Goal: Transaction & Acquisition: Download file/media

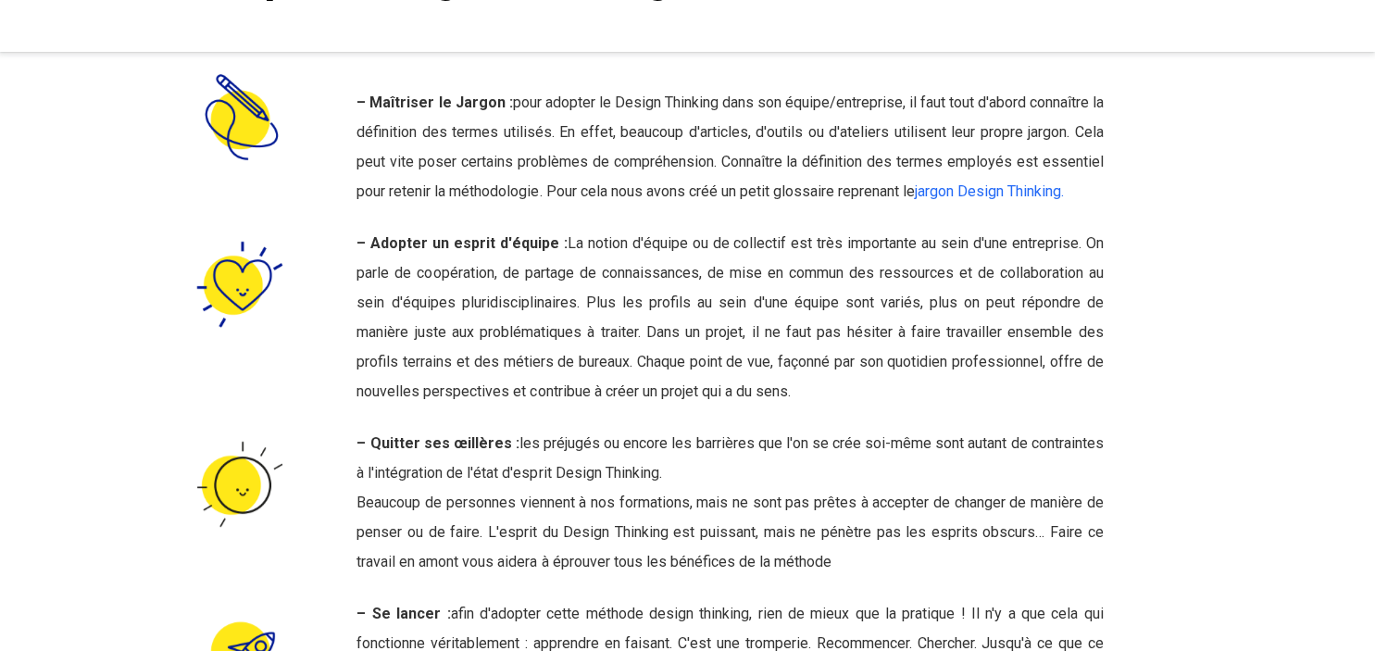
scroll to position [7040, 0]
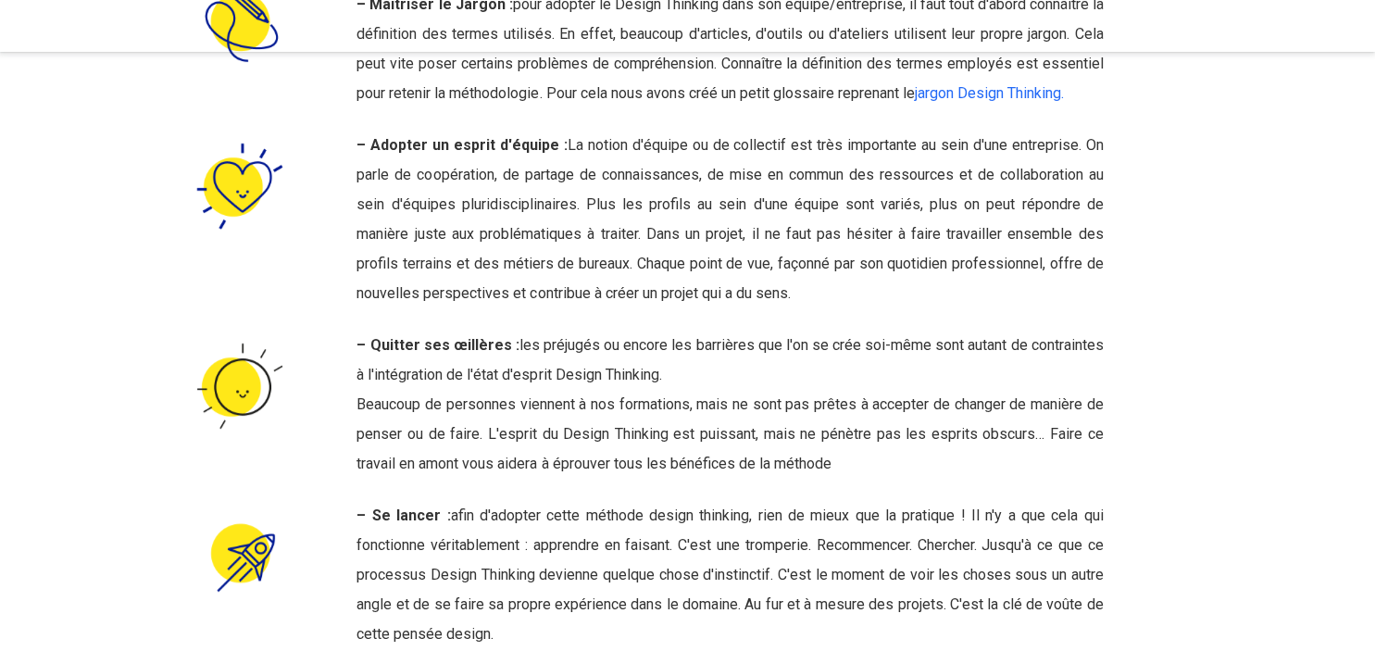
click at [1238, 296] on div at bounding box center [1252, 184] width 103 height 931
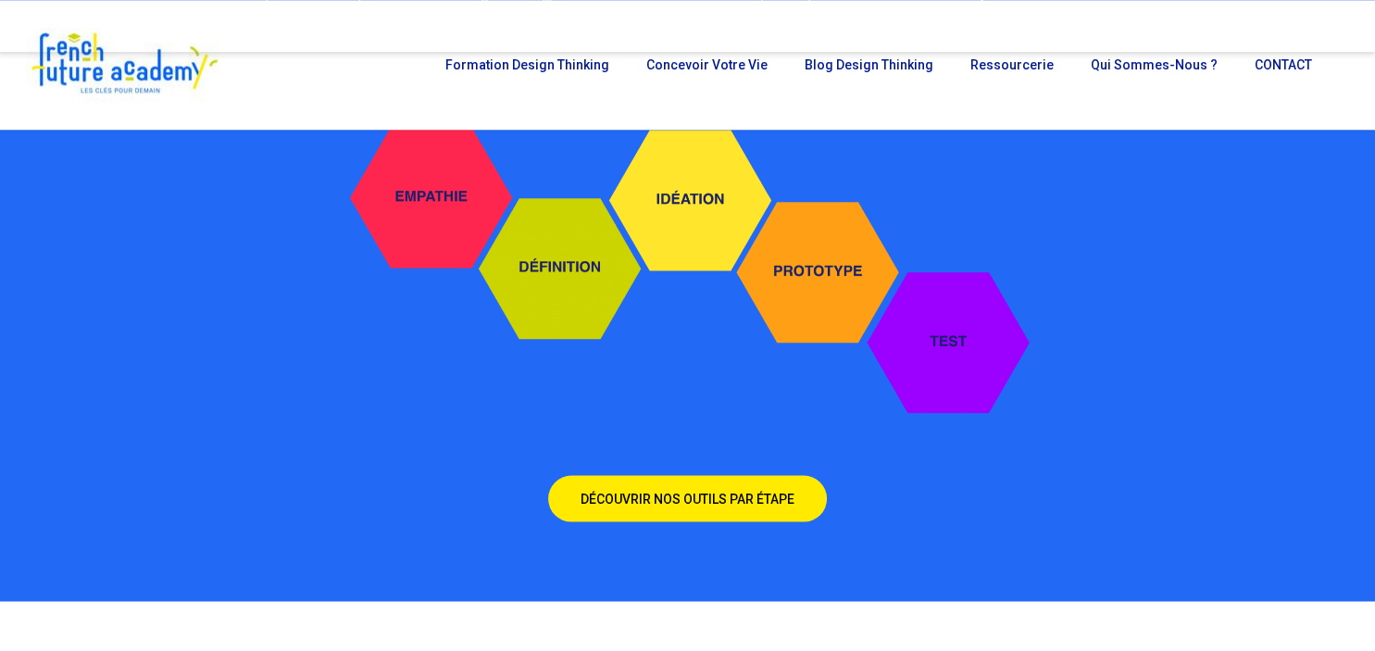
scroll to position [3519, 0]
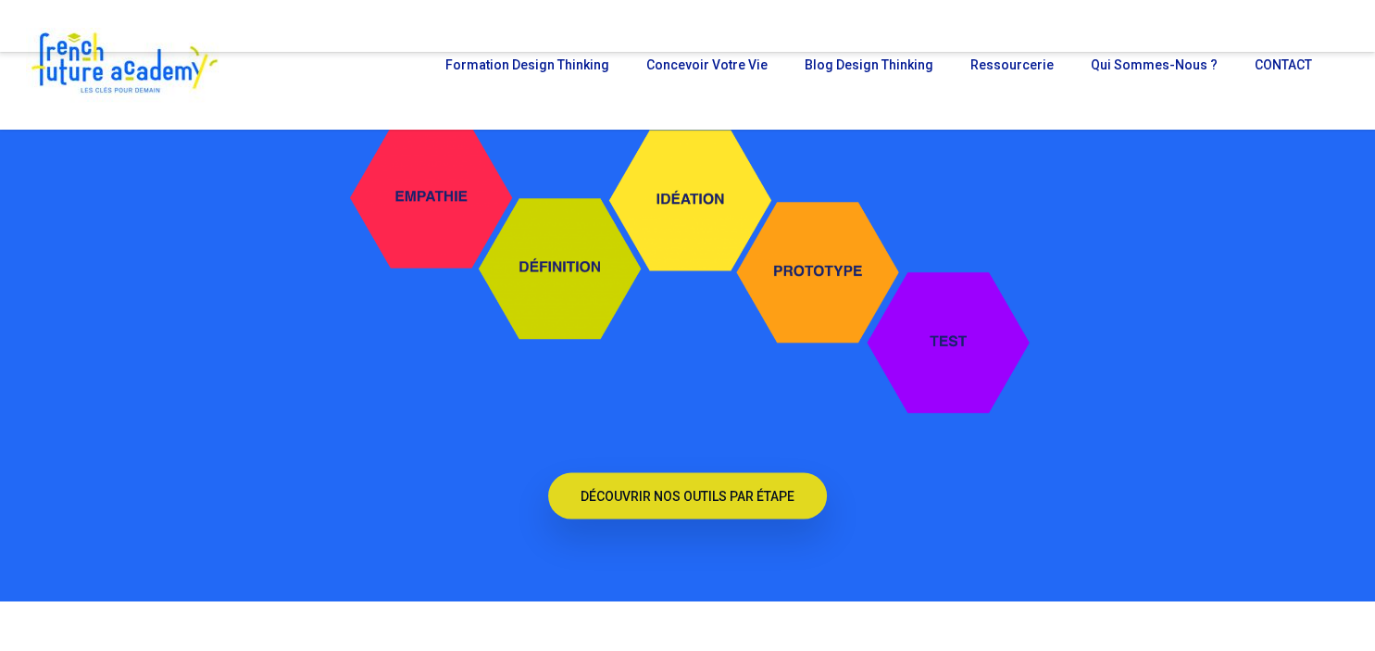
click at [709, 489] on font "DÉCOUVRIR NOS OUTILS PAR ÉTAPE" at bounding box center [688, 496] width 214 height 15
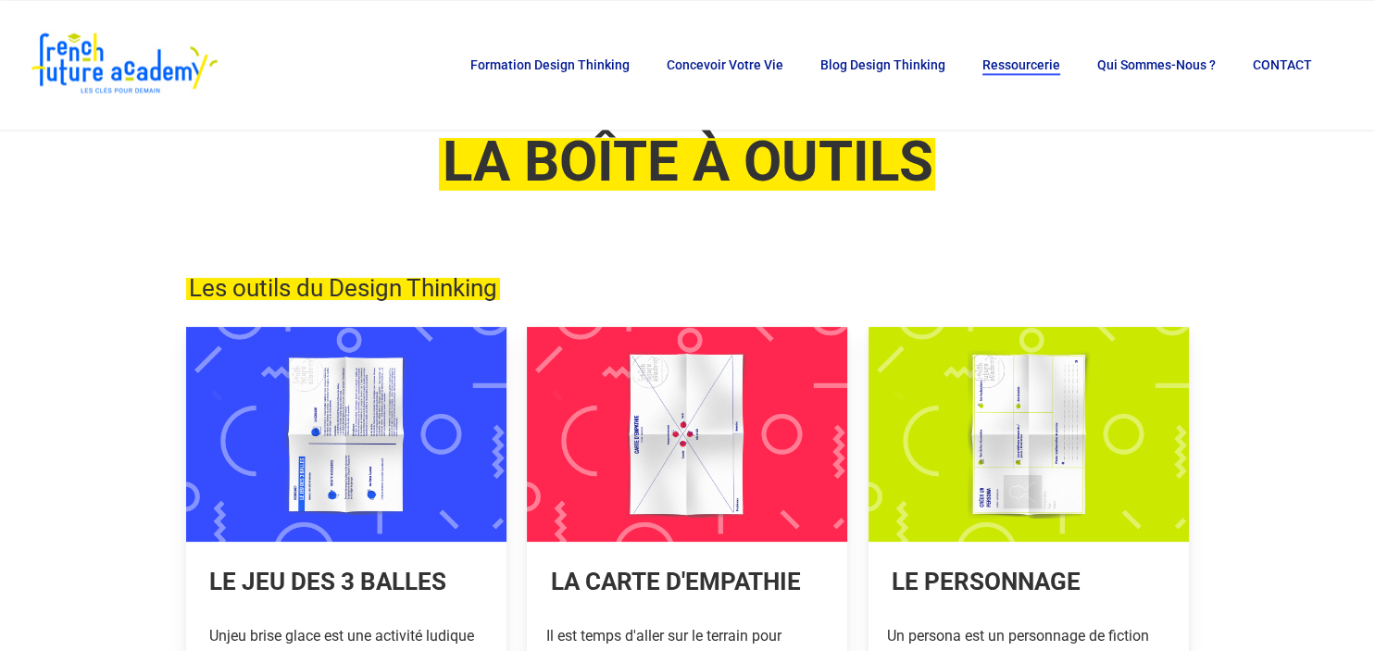
scroll to position [293, 0]
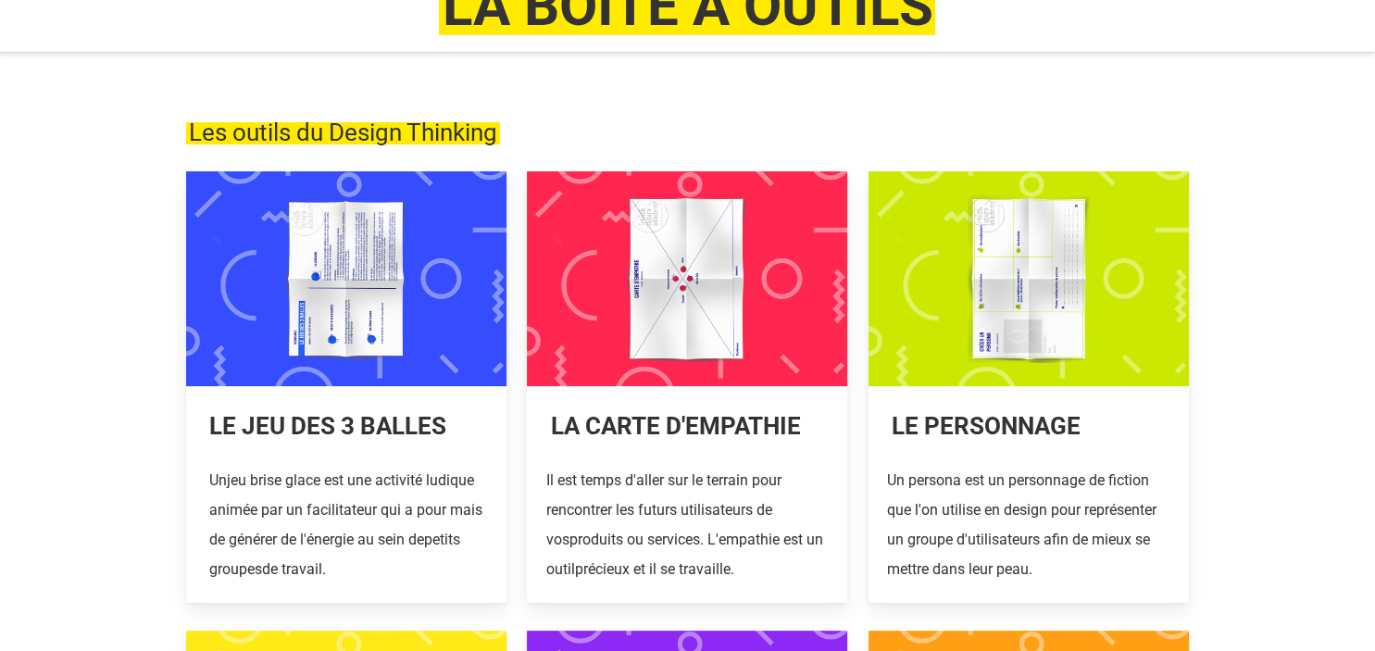
click at [336, 322] on link at bounding box center [346, 386] width 320 height 431
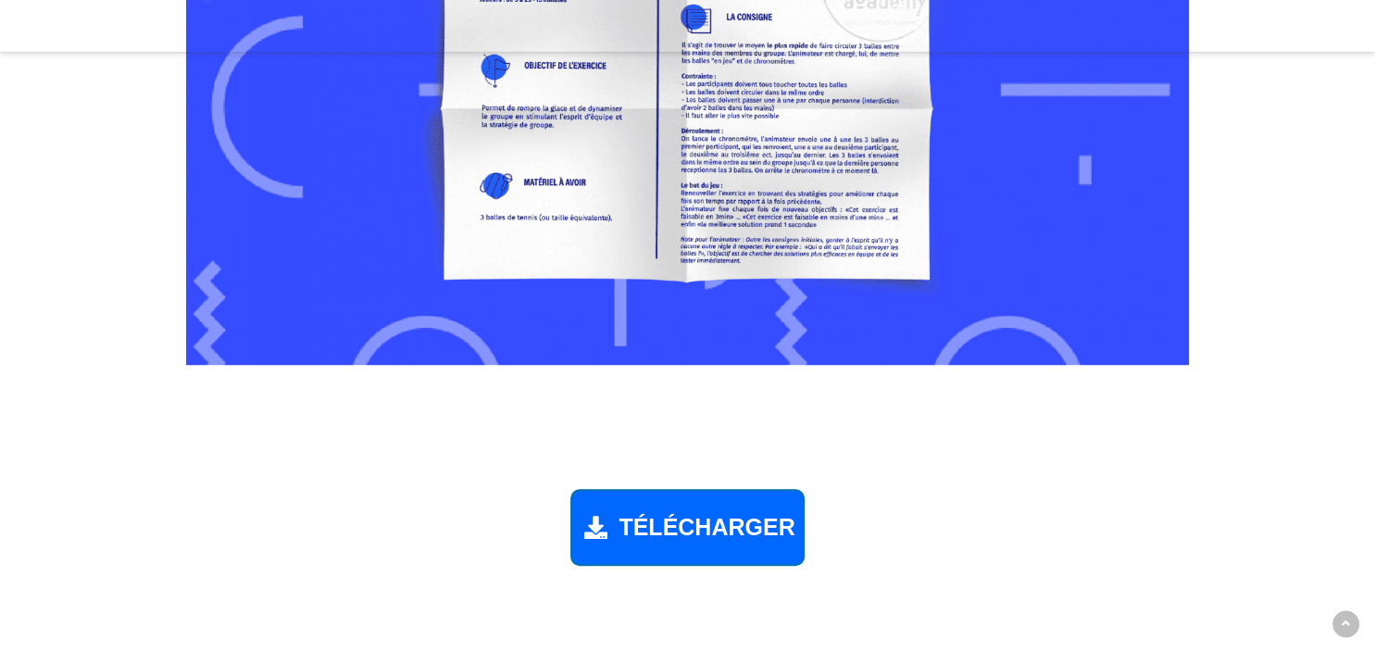
scroll to position [1523, 0]
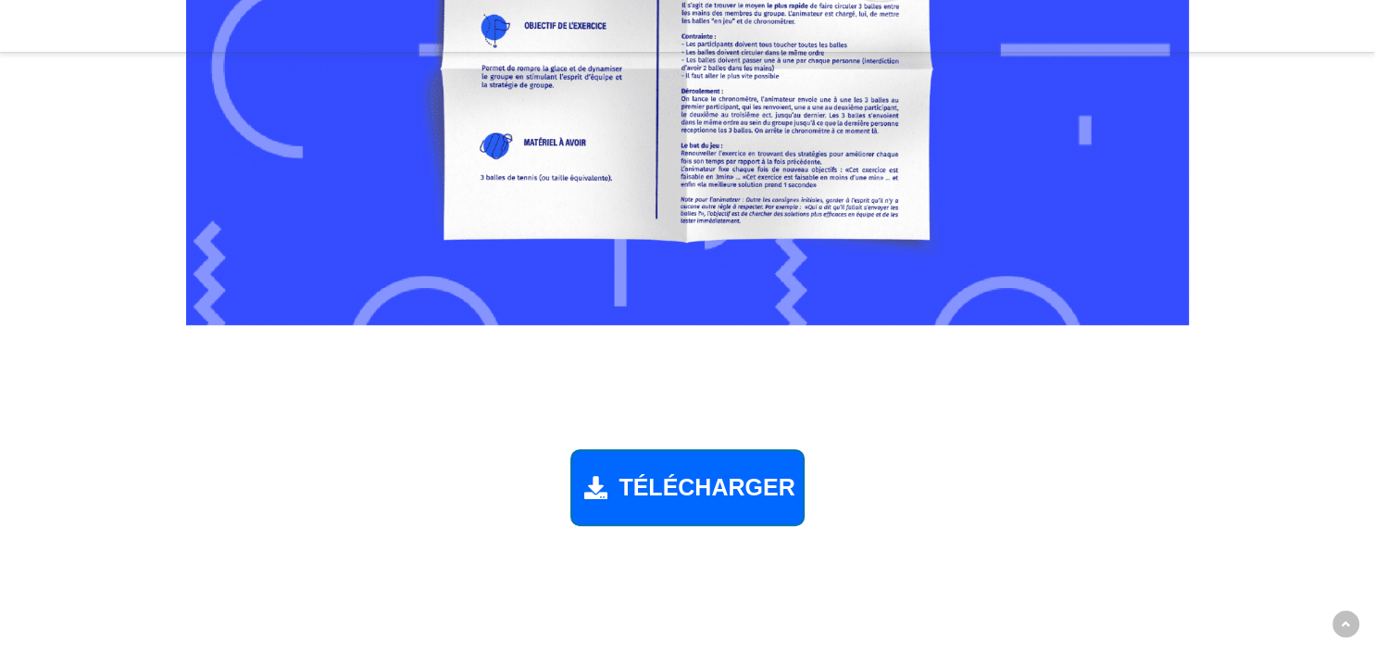
click at [685, 492] on font "TÉLÉCHARGER" at bounding box center [706, 487] width 176 height 26
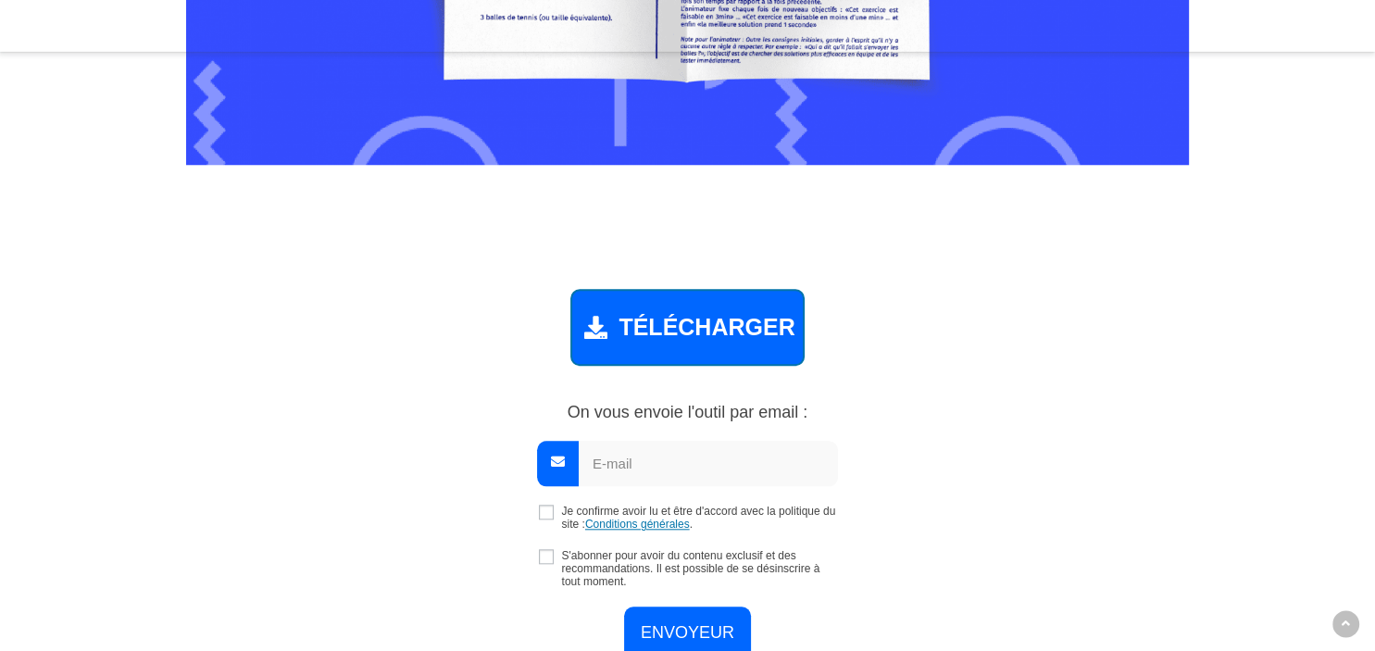
scroll to position [1710, 0]
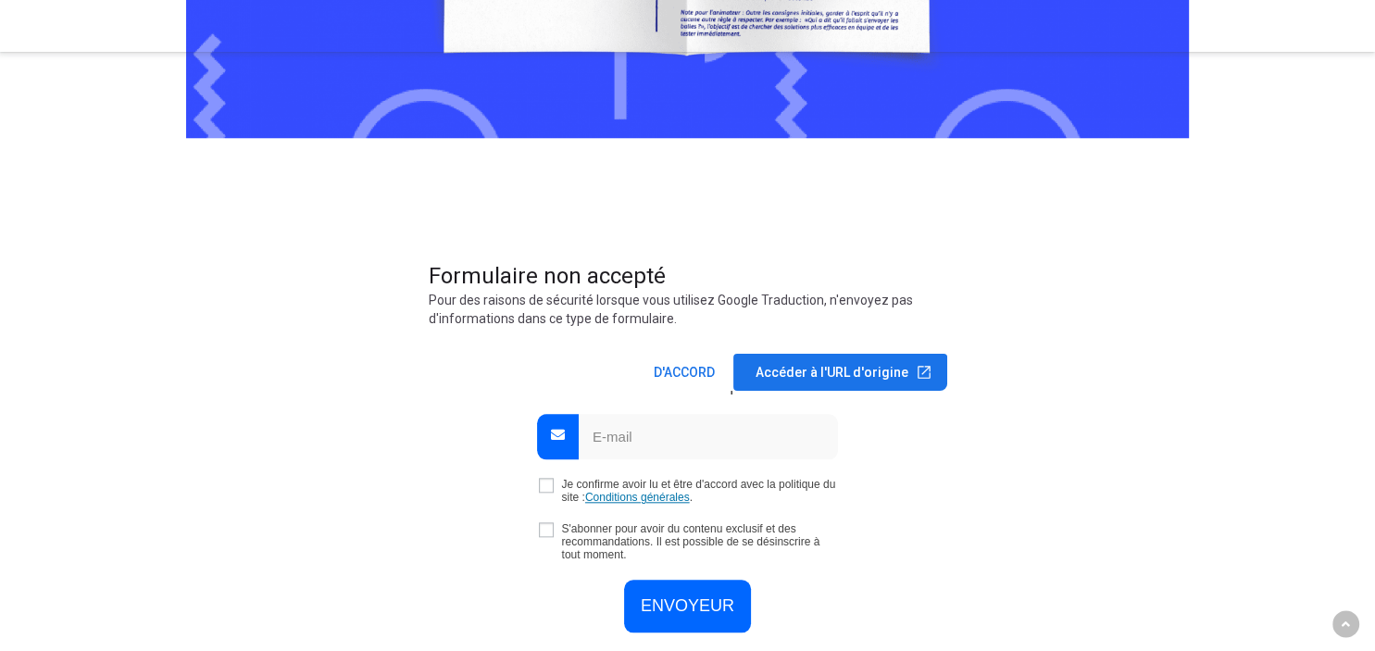
click at [645, 443] on input "email" at bounding box center [708, 436] width 259 height 45
click at [947, 391] on dialog "Formulaire non accepté Pour des raisons de sécurité lorsque vous utilisez Googl…" at bounding box center [688, 326] width 519 height 130
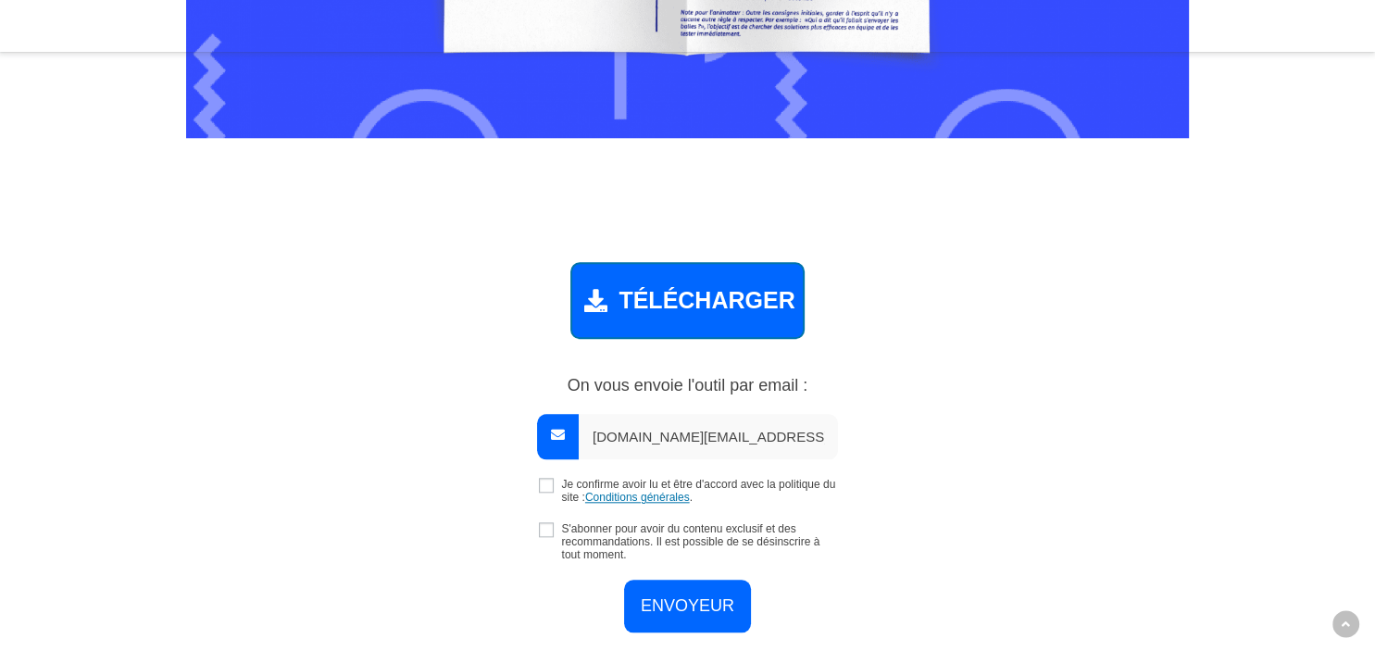
type input "bahrar.foo@gmail.com"
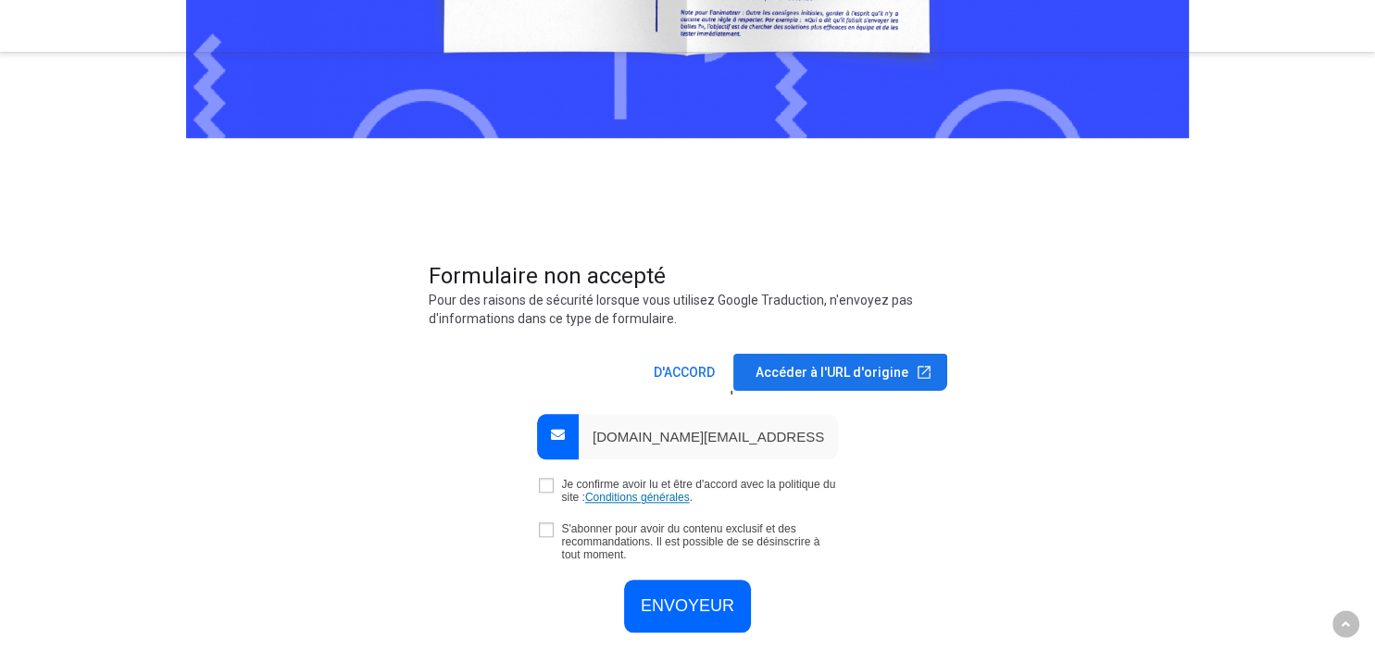
click at [543, 391] on dialog "Formulaire non accepté Pour des raisons de sécurité lorsque vous utilisez Googl…" at bounding box center [688, 326] width 519 height 130
click at [544, 391] on dialog "Formulaire non accepté Pour des raisons de sécurité lorsque vous utilisez Googl…" at bounding box center [688, 326] width 519 height 130
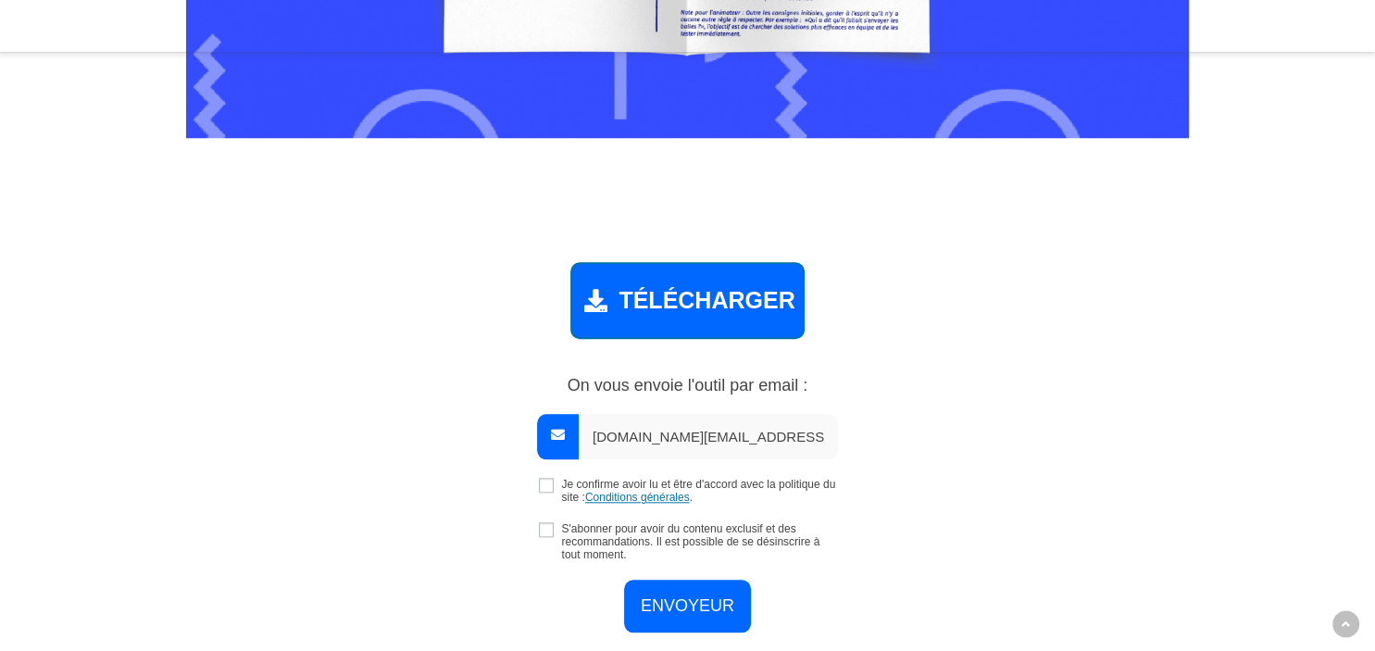
click at [539, 483] on p "Je confirme avoir lu et être d'accord avec la politique du site : Conditions gé…" at bounding box center [687, 491] width 794 height 26
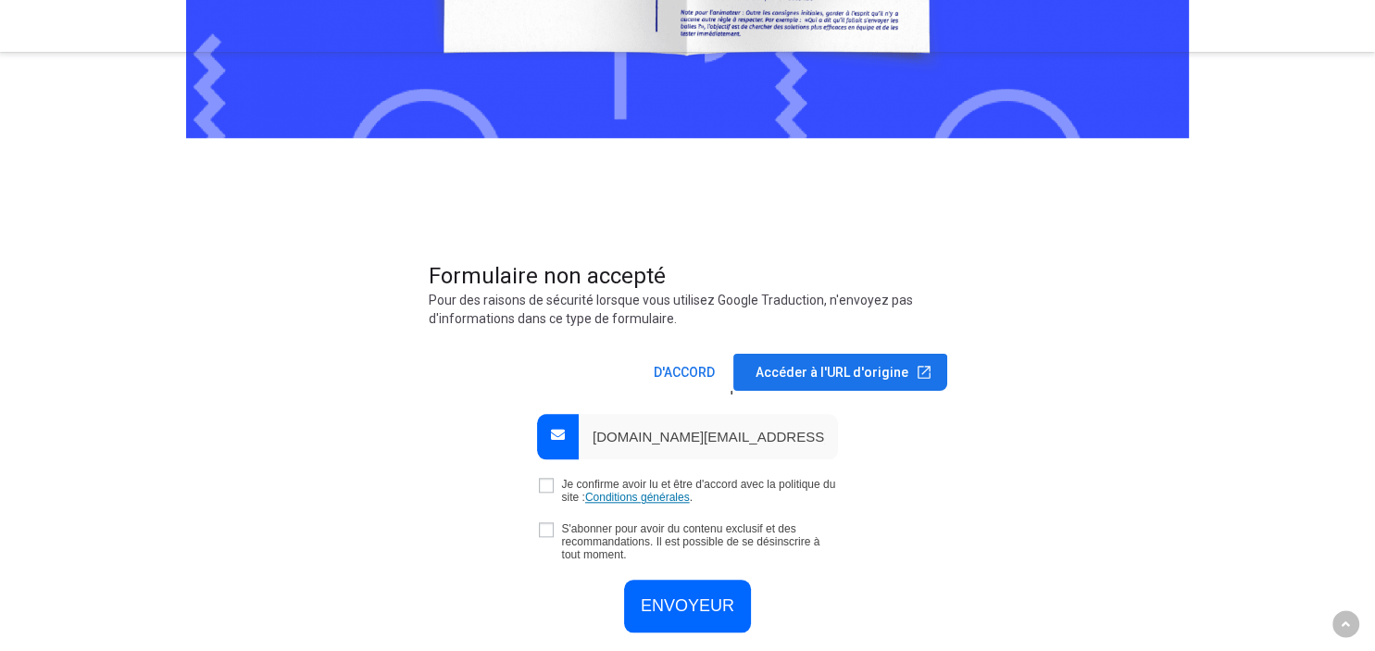
click at [696, 368] on span at bounding box center [684, 372] width 83 height 44
click at [702, 369] on span at bounding box center [684, 372] width 83 height 44
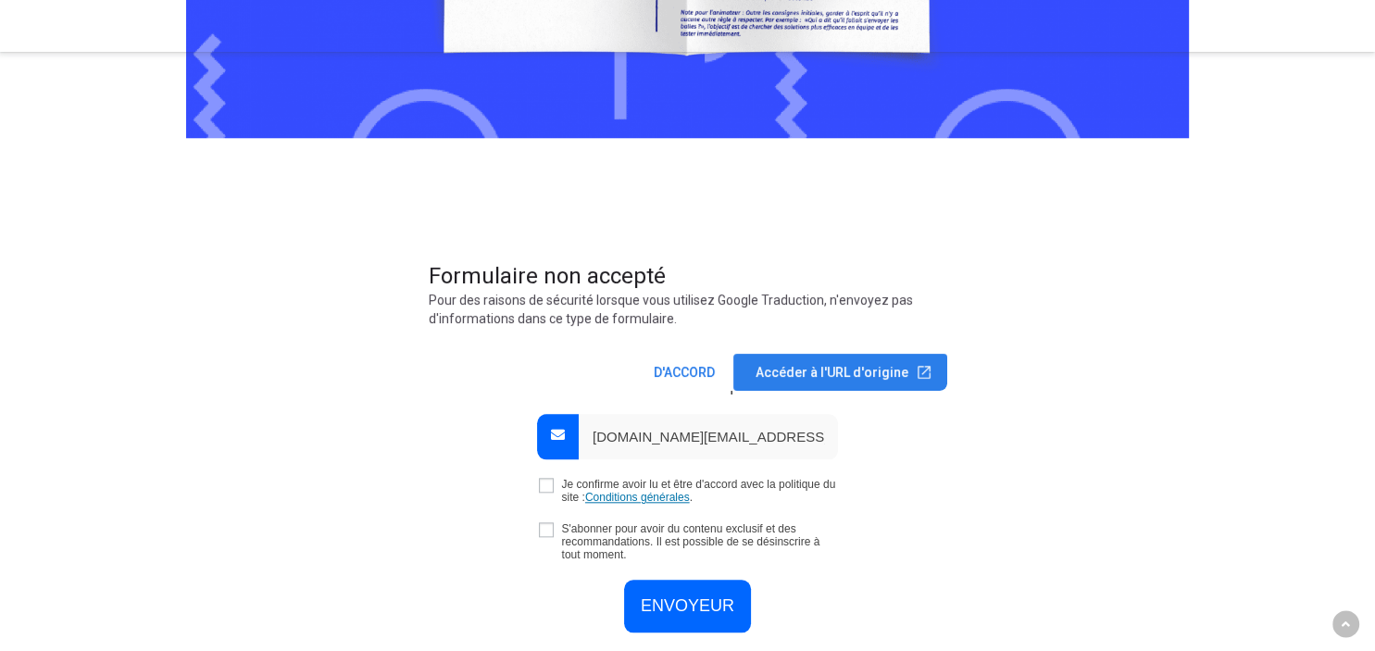
click at [798, 368] on span at bounding box center [840, 372] width 214 height 44
